Goal: Navigation & Orientation: Find specific page/section

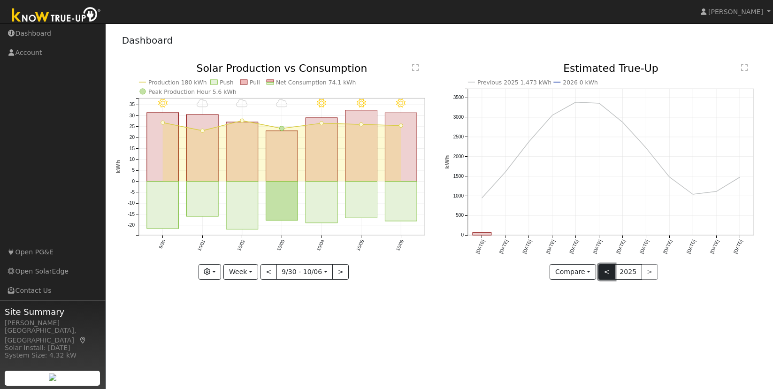
click at [605, 273] on button "<" at bounding box center [606, 272] width 16 height 16
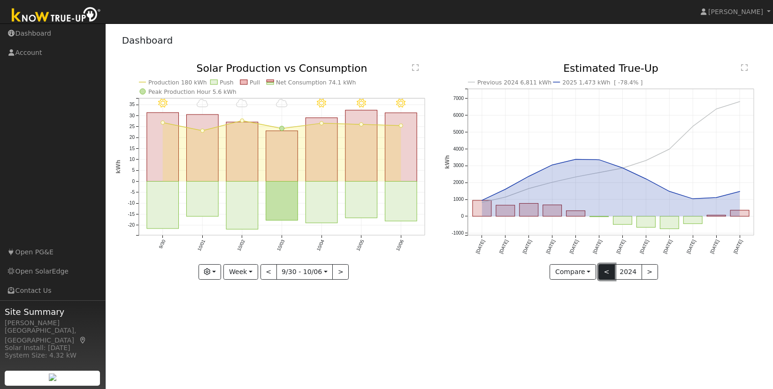
click at [602, 274] on button "<" at bounding box center [606, 272] width 16 height 16
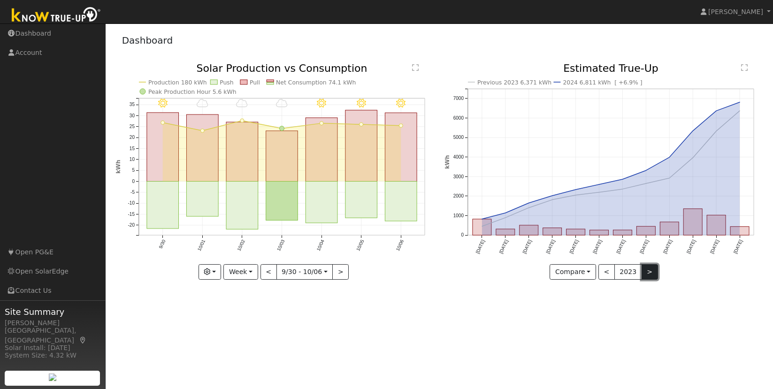
click at [647, 272] on button ">" at bounding box center [650, 272] width 16 height 16
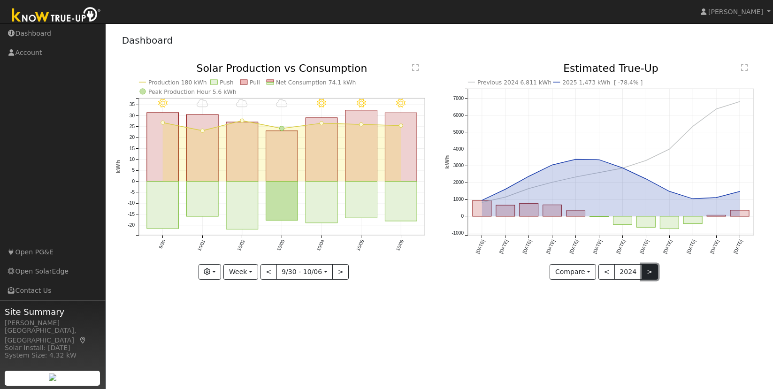
click at [647, 272] on button ">" at bounding box center [650, 272] width 16 height 16
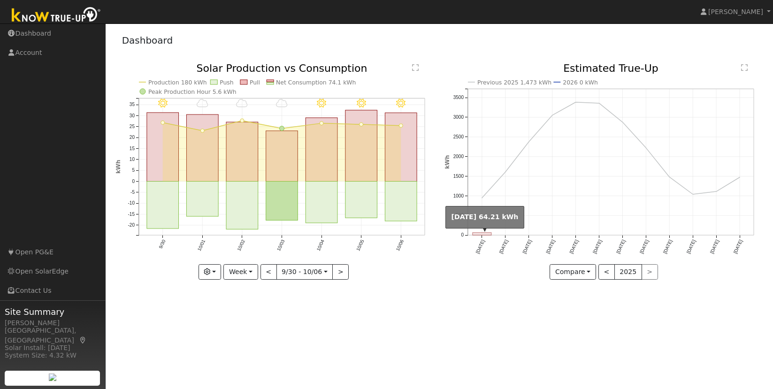
click at [482, 233] on rect "onclick=""" at bounding box center [482, 234] width 19 height 2
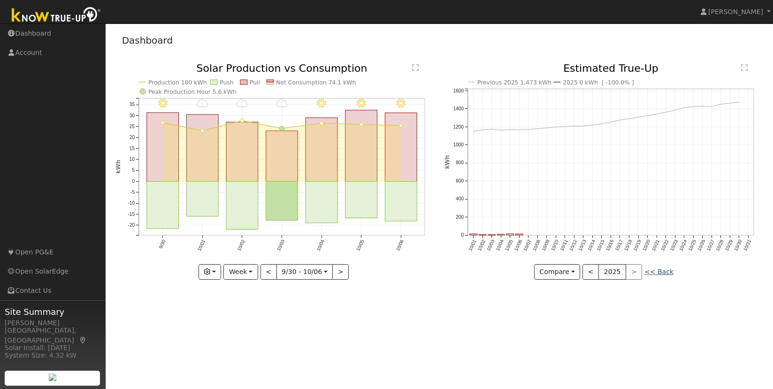
click at [664, 274] on link "<< Back" at bounding box center [658, 272] width 29 height 8
